Goal: Task Accomplishment & Management: Complete application form

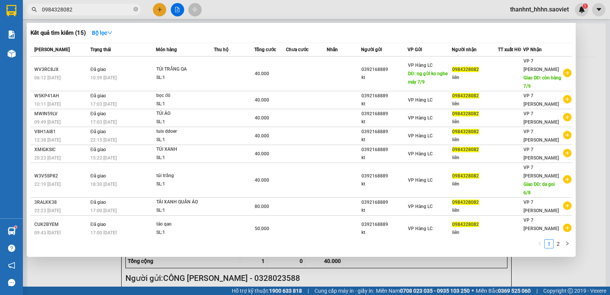
click at [161, 7] on div at bounding box center [305, 147] width 610 height 295
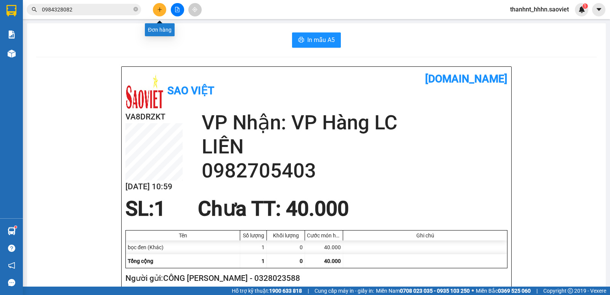
click at [161, 8] on icon "plus" at bounding box center [159, 9] width 5 height 5
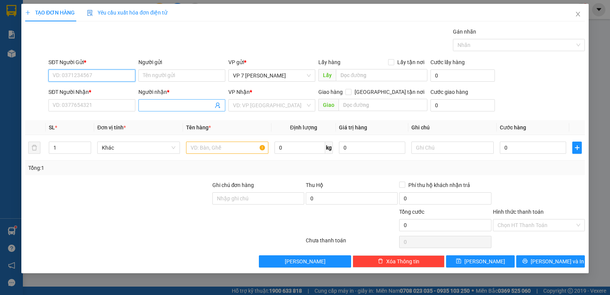
paste input "0902617997"
type input "0902617997"
click at [81, 88] on div "0902617997" at bounding box center [92, 91] width 78 height 8
type input "0962852696"
type input "kt"
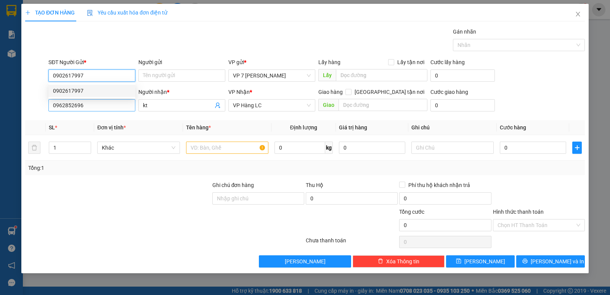
type input "0902617997"
click at [90, 104] on input "0962852696" at bounding box center [91, 105] width 87 height 12
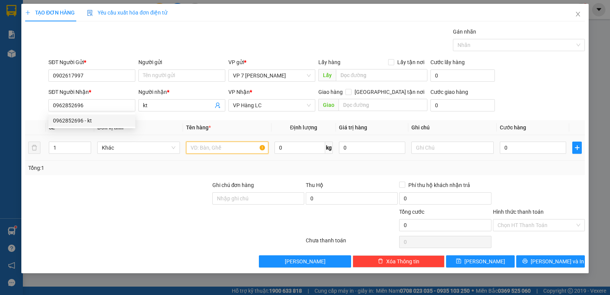
click at [209, 142] on input "text" at bounding box center [227, 147] width 82 height 12
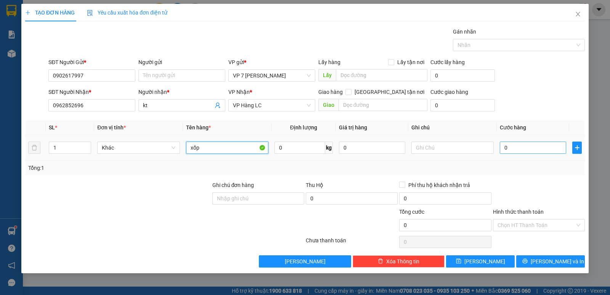
type input "xốp"
drag, startPoint x: 533, startPoint y: 143, endPoint x: 533, endPoint y: 148, distance: 5.4
click at [534, 142] on input "0" at bounding box center [533, 147] width 66 height 12
type input "6"
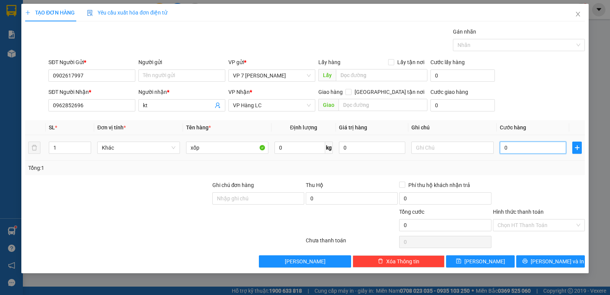
type input "6"
type input "60"
click at [539, 178] on div "Transit Pickup Surcharge Ids Transit Deliver Surcharge Ids Transit Deliver Surc…" at bounding box center [305, 147] width 560 height 240
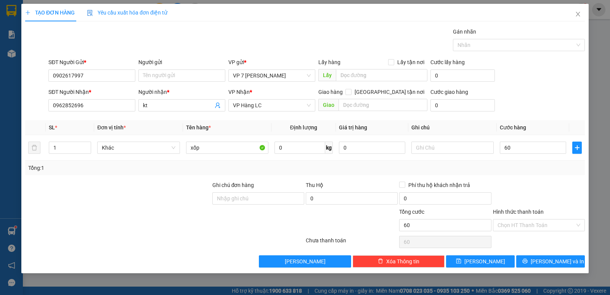
type input "60.000"
click at [559, 264] on span "[PERSON_NAME] và In" at bounding box center [557, 261] width 53 height 8
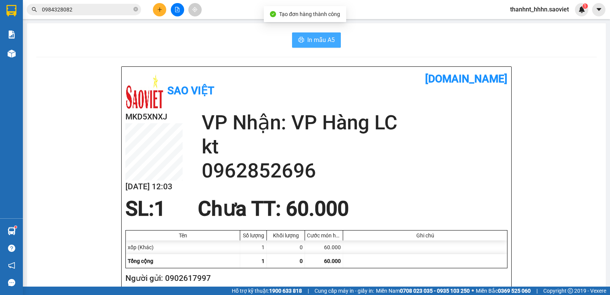
click at [307, 39] on span "In mẫu A5" at bounding box center [320, 40] width 27 height 10
